Goal: Find specific page/section: Find specific page/section

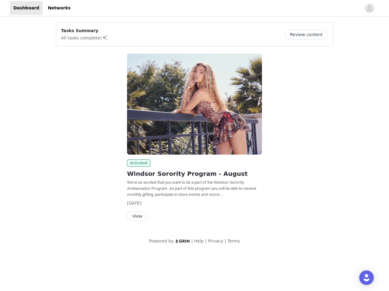
click at [194, 126] on img at bounding box center [194, 104] width 135 height 101
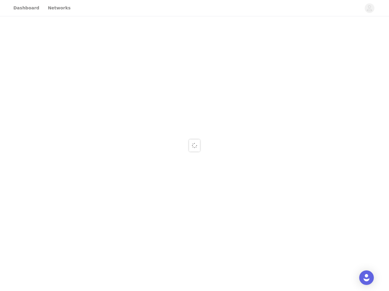
click at [194, 8] on body "Dashboard Networks" at bounding box center [194, 145] width 389 height 291
click at [369, 8] on div at bounding box center [194, 145] width 389 height 291
click at [308, 35] on div at bounding box center [194, 145] width 389 height 291
